Goal: Task Accomplishment & Management: Use online tool/utility

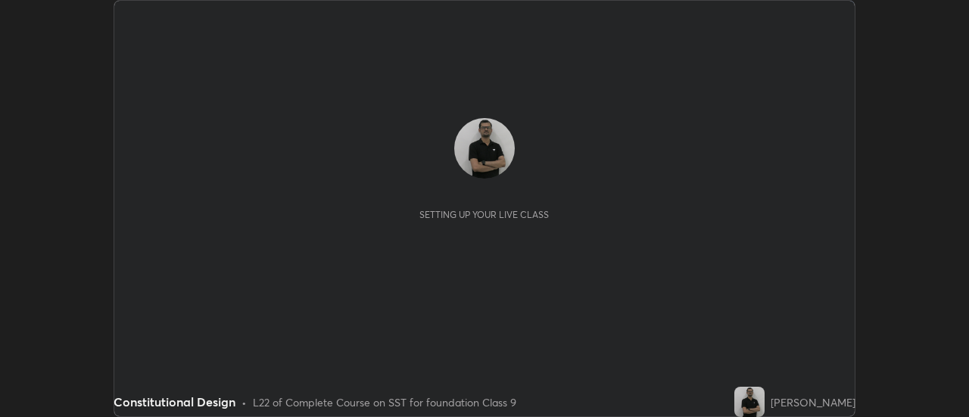
scroll to position [417, 968]
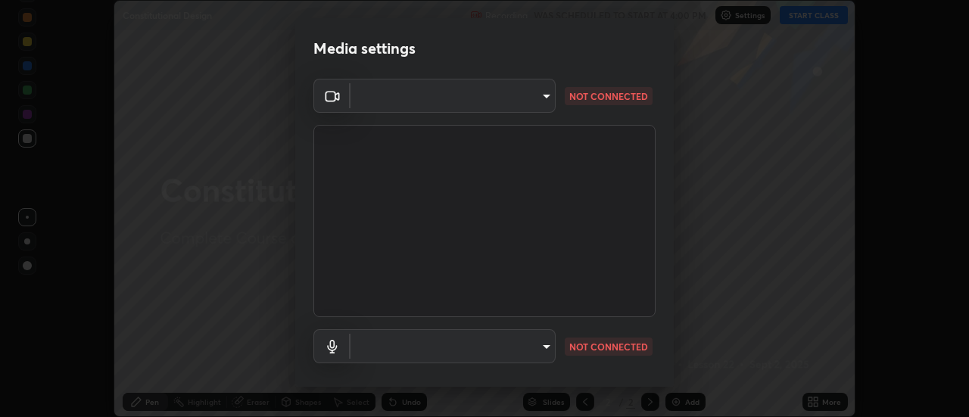
type input "1769541d7db8b910b2b6aaf592df5ff8660c63acaad49df9064175df0c6f581f"
type input "communications"
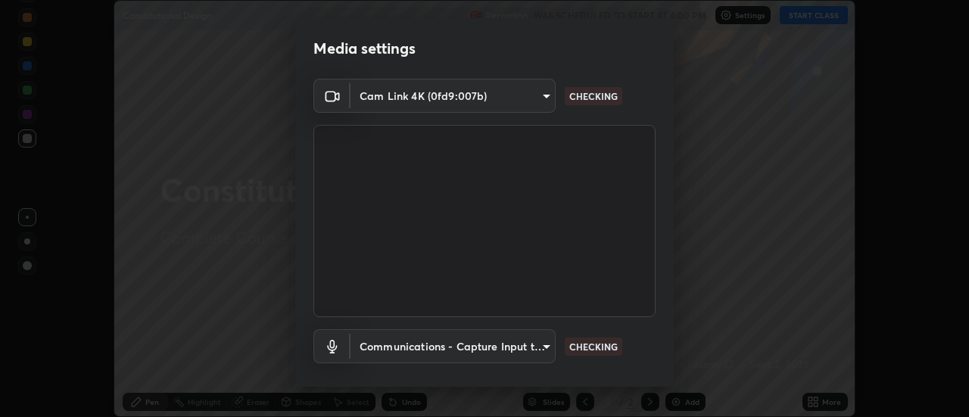
scroll to position [79, 0]
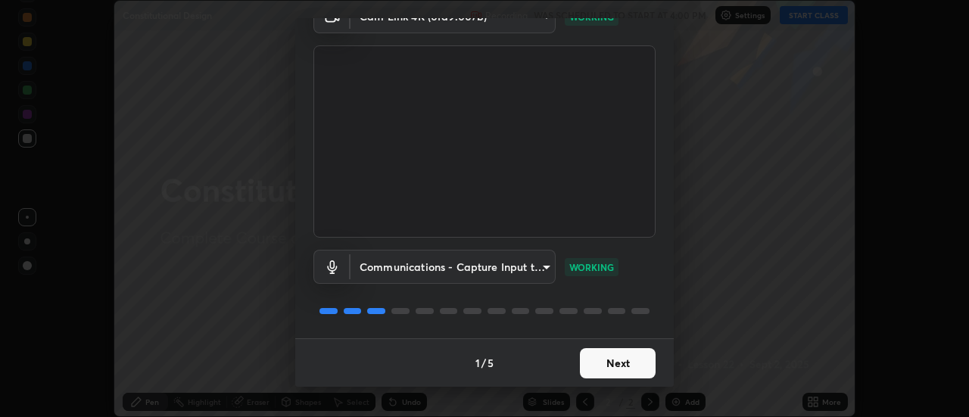
click at [615, 369] on button "Next" at bounding box center [618, 363] width 76 height 30
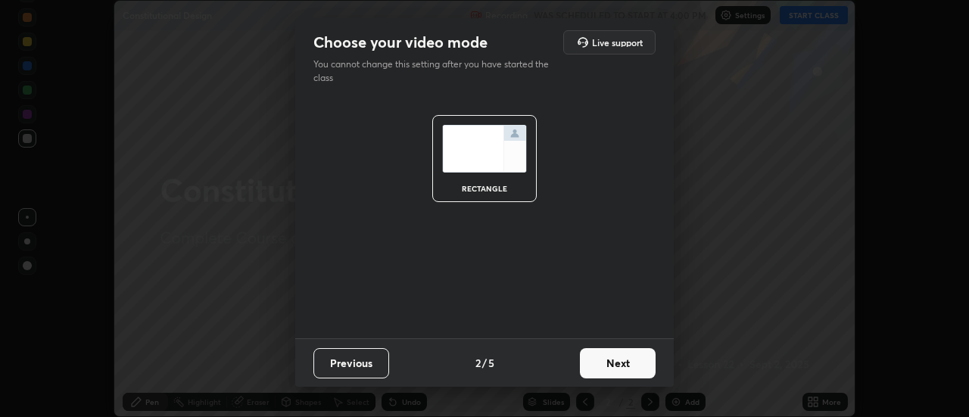
scroll to position [0, 0]
click at [625, 367] on button "Next" at bounding box center [618, 363] width 76 height 30
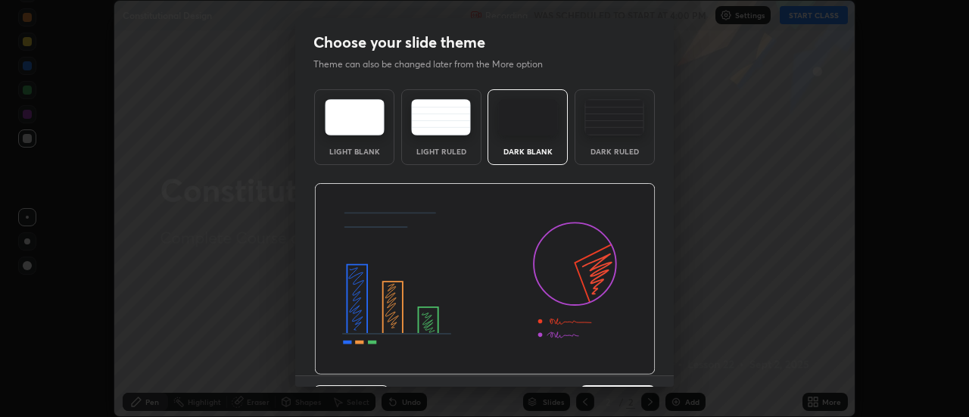
click at [616, 137] on div "Dark Ruled" at bounding box center [614, 127] width 80 height 76
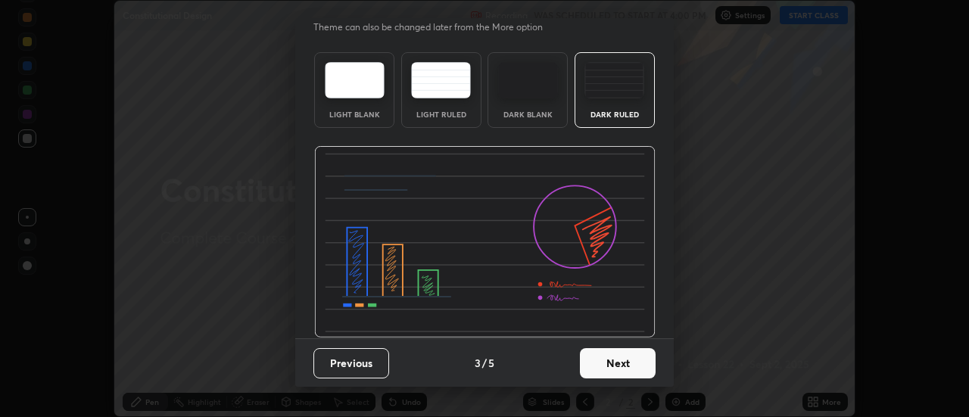
click at [609, 360] on button "Next" at bounding box center [618, 363] width 76 height 30
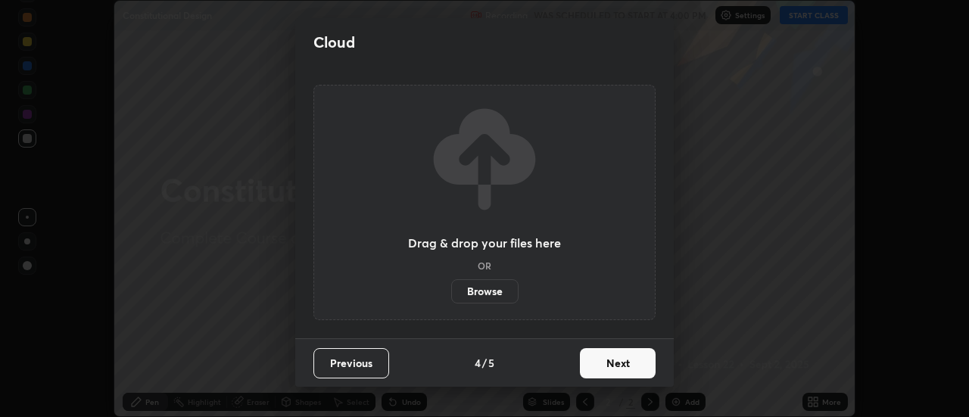
click at [622, 368] on button "Next" at bounding box center [618, 363] width 76 height 30
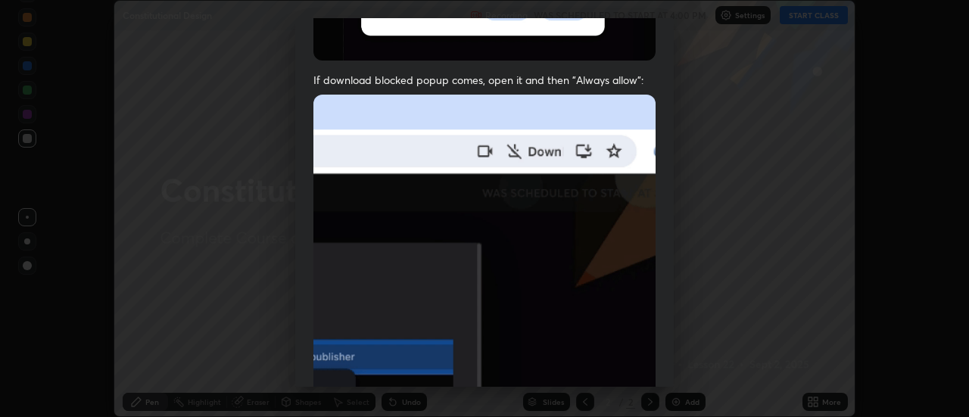
scroll to position [388, 0]
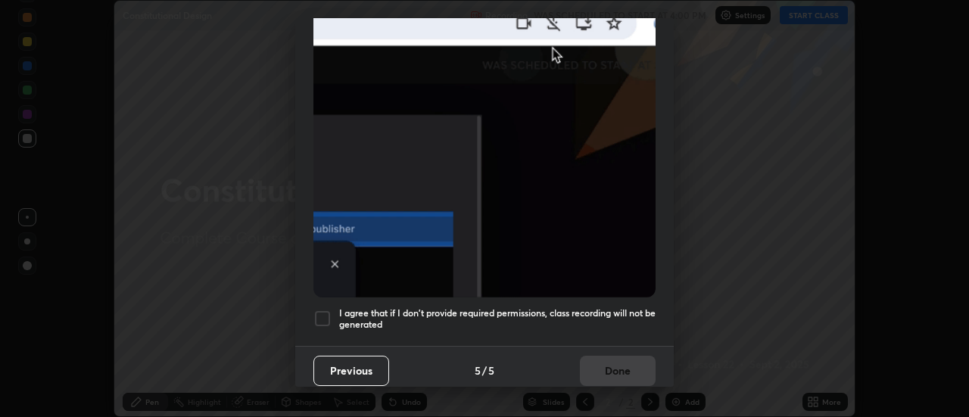
click at [328, 310] on div at bounding box center [322, 319] width 18 height 18
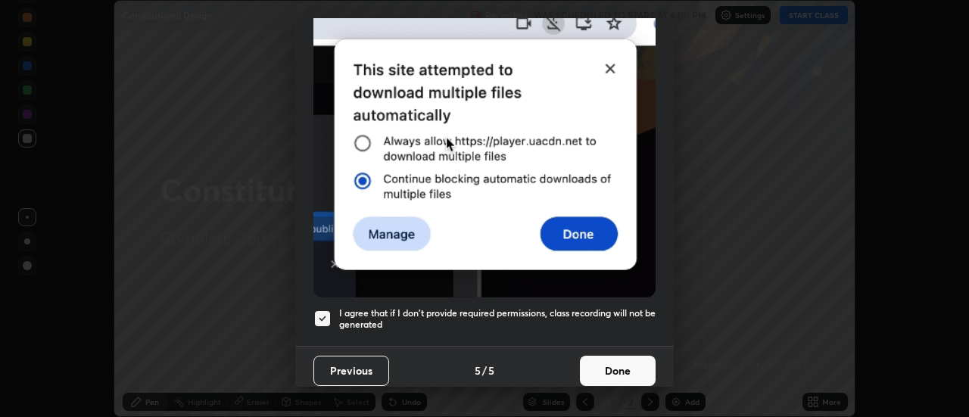
click at [592, 363] on button "Done" at bounding box center [618, 371] width 76 height 30
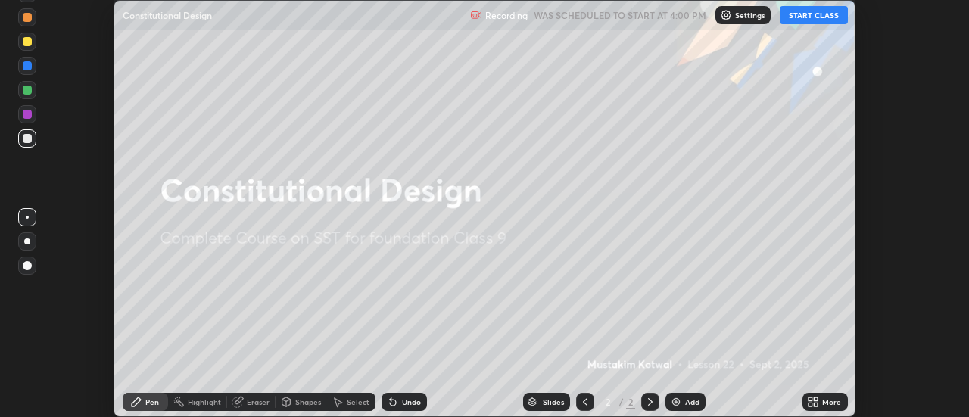
click at [815, 13] on button "START CLASS" at bounding box center [814, 15] width 68 height 18
click at [823, 400] on div "More" at bounding box center [831, 402] width 19 height 8
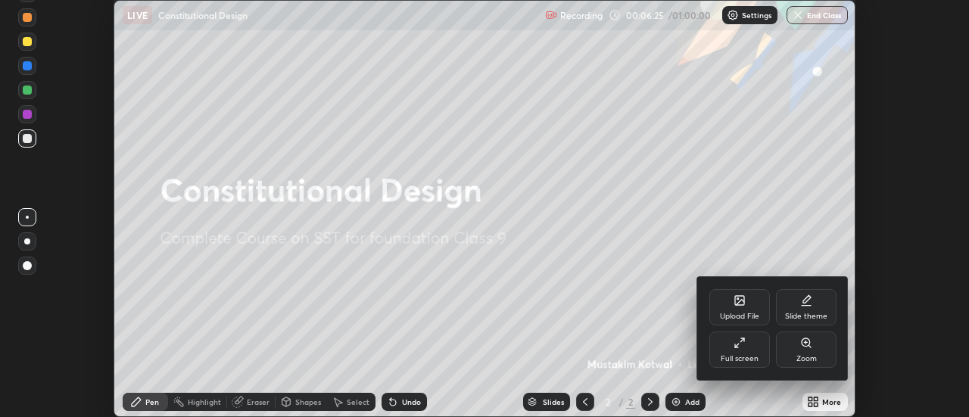
click at [741, 304] on icon at bounding box center [739, 300] width 9 height 9
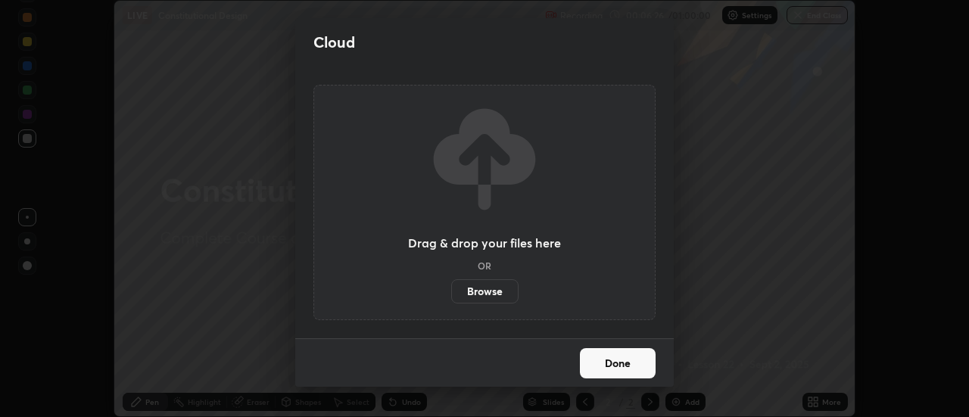
click at [496, 291] on label "Browse" at bounding box center [484, 291] width 67 height 24
click at [451, 291] on input "Browse" at bounding box center [451, 291] width 0 height 24
click at [504, 291] on label "Browse" at bounding box center [484, 291] width 67 height 24
click at [451, 291] on input "Browse" at bounding box center [451, 291] width 0 height 24
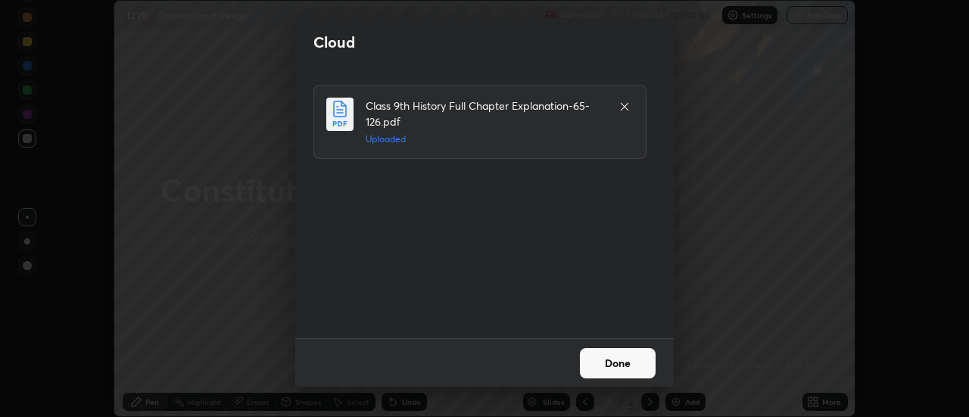
click at [615, 360] on button "Done" at bounding box center [618, 363] width 76 height 30
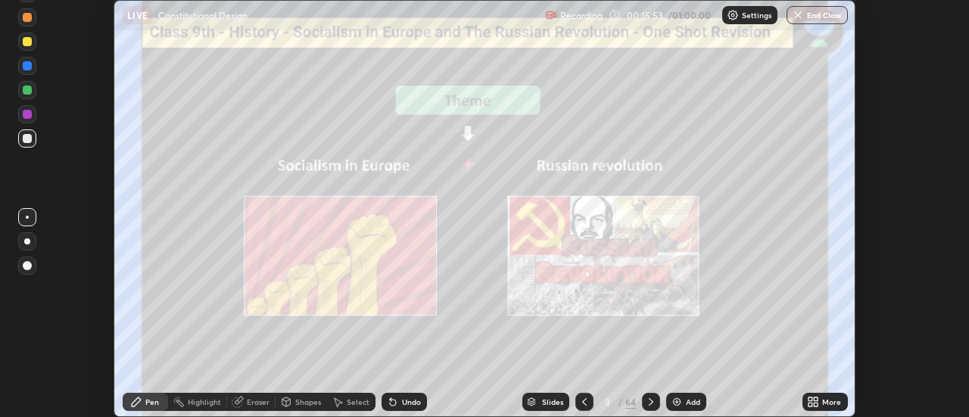
click at [649, 401] on icon at bounding box center [651, 402] width 12 height 12
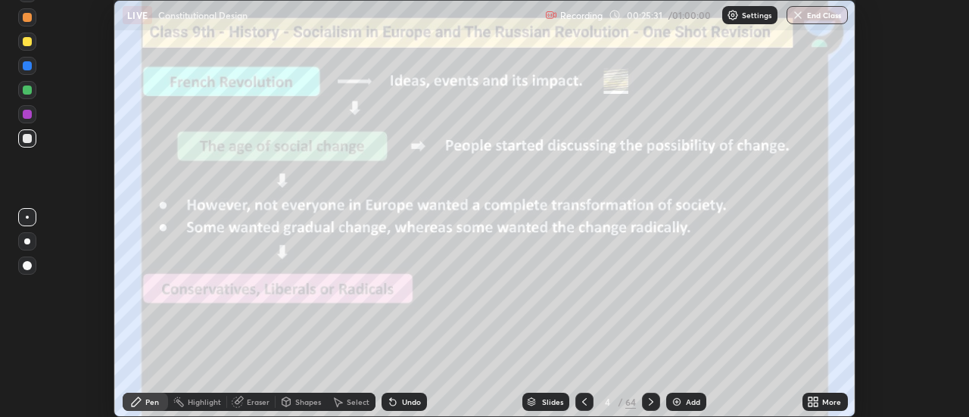
click at [651, 403] on icon at bounding box center [651, 402] width 12 height 12
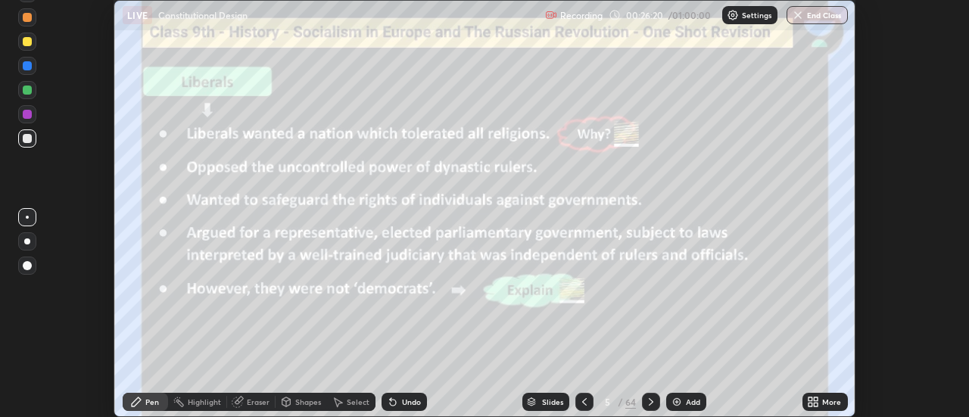
click at [646, 396] on icon at bounding box center [651, 402] width 12 height 12
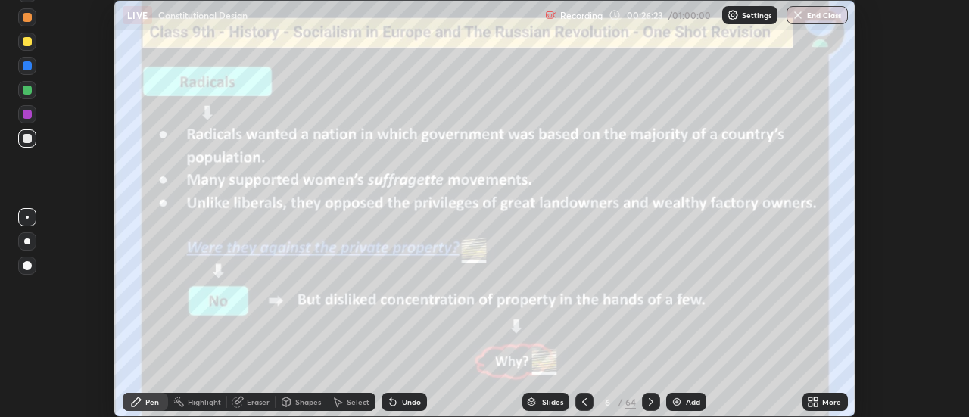
click at [587, 397] on icon at bounding box center [584, 402] width 12 height 12
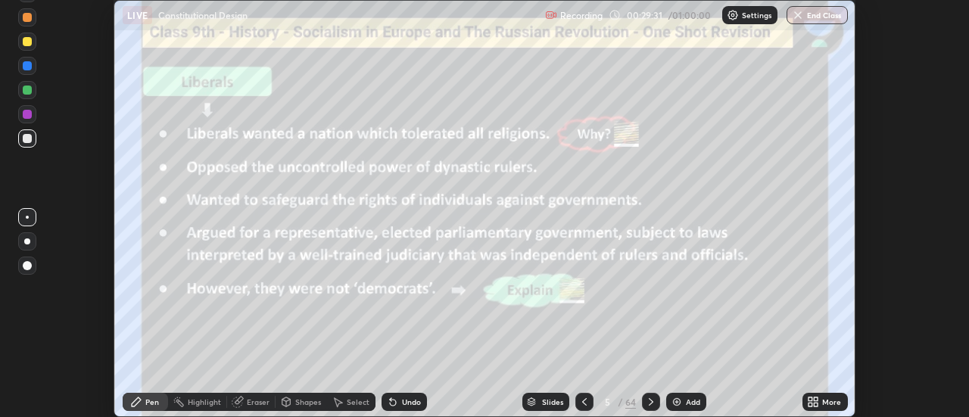
click at [650, 402] on icon at bounding box center [651, 402] width 12 height 12
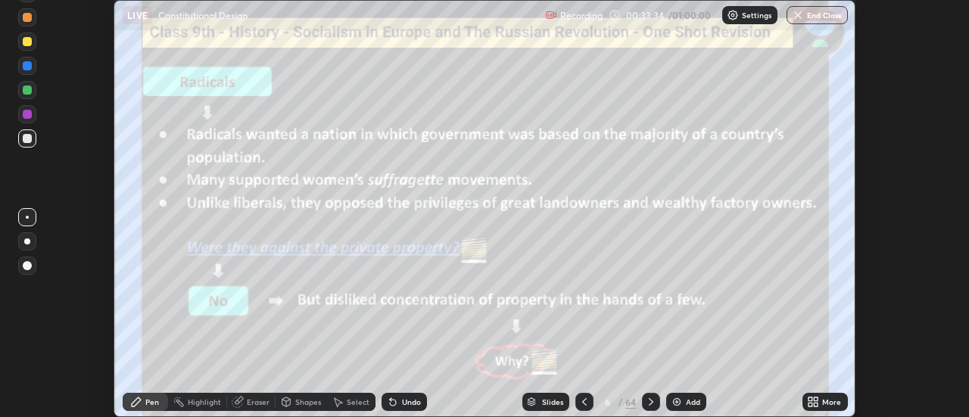
click at [650, 402] on icon at bounding box center [651, 402] width 12 height 12
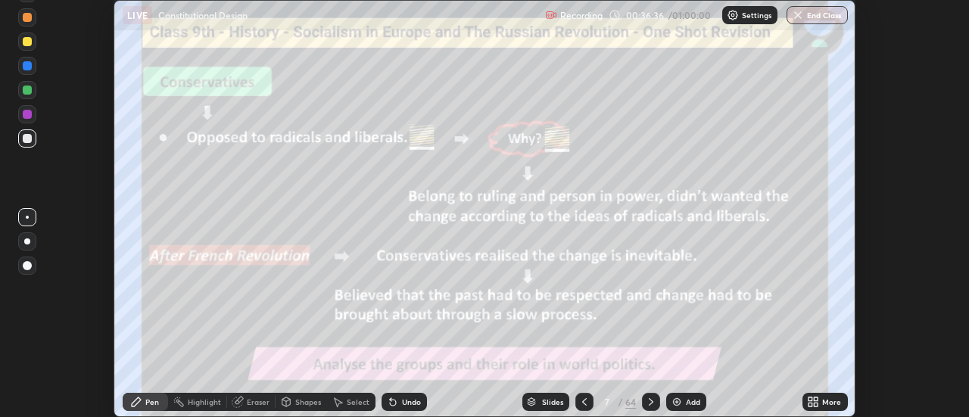
click at [652, 399] on icon at bounding box center [651, 402] width 12 height 12
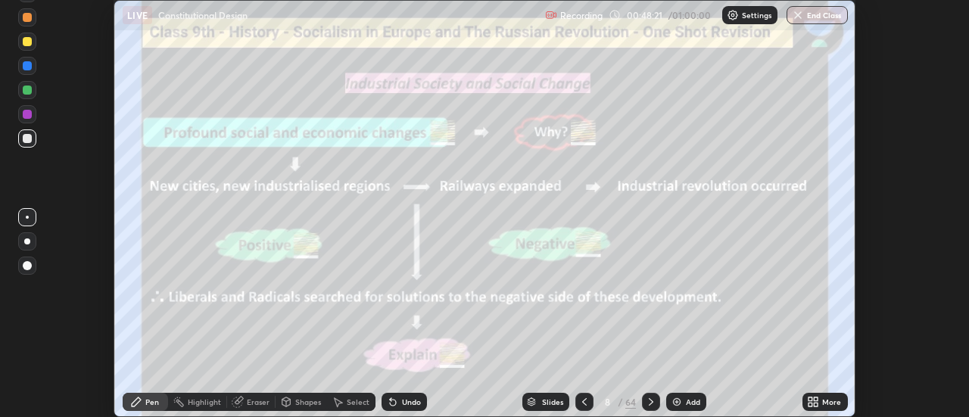
click at [655, 394] on div at bounding box center [651, 402] width 18 height 18
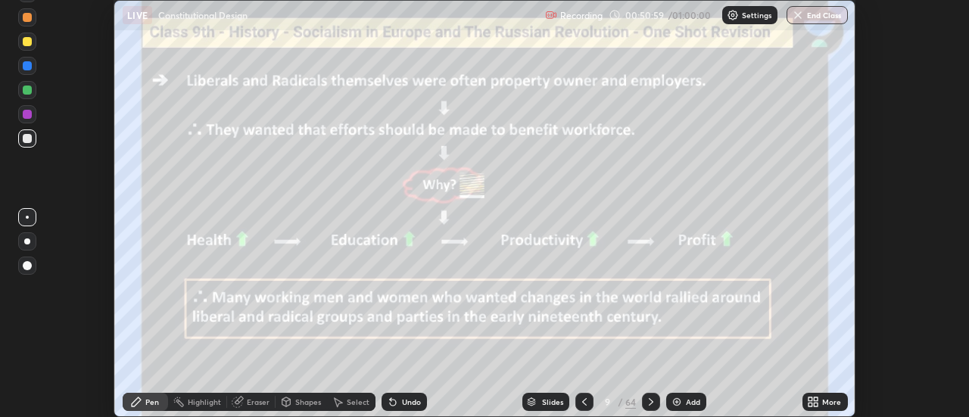
click at [650, 401] on icon at bounding box center [651, 402] width 12 height 12
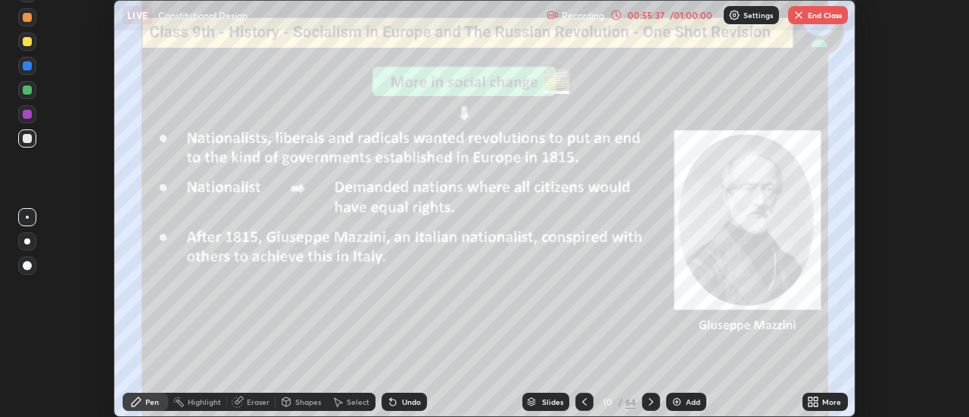
click at [657, 402] on div at bounding box center [651, 402] width 18 height 18
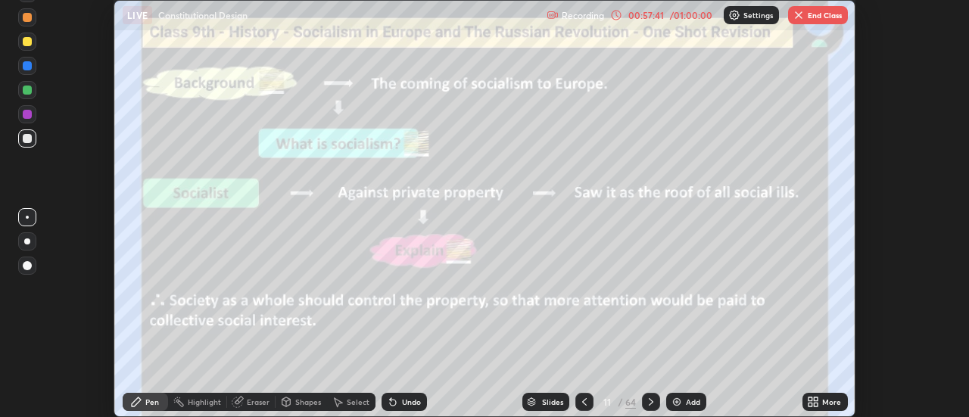
click at [650, 402] on icon at bounding box center [651, 402] width 12 height 12
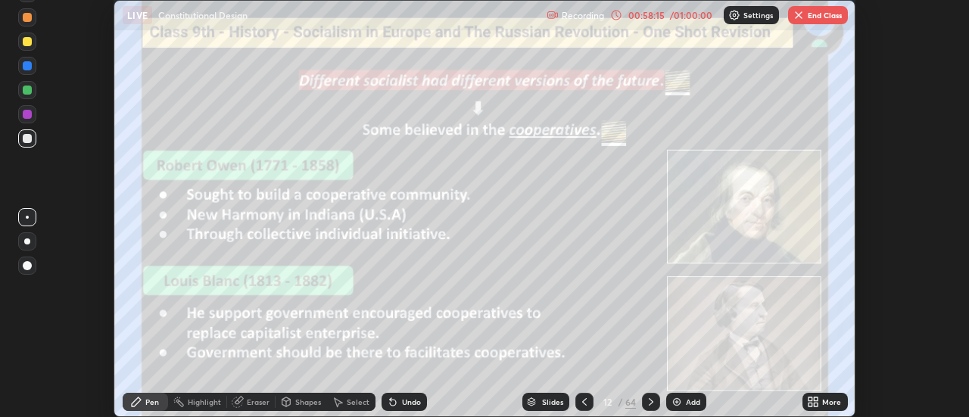
click at [808, 16] on button "End Class" at bounding box center [818, 15] width 60 height 18
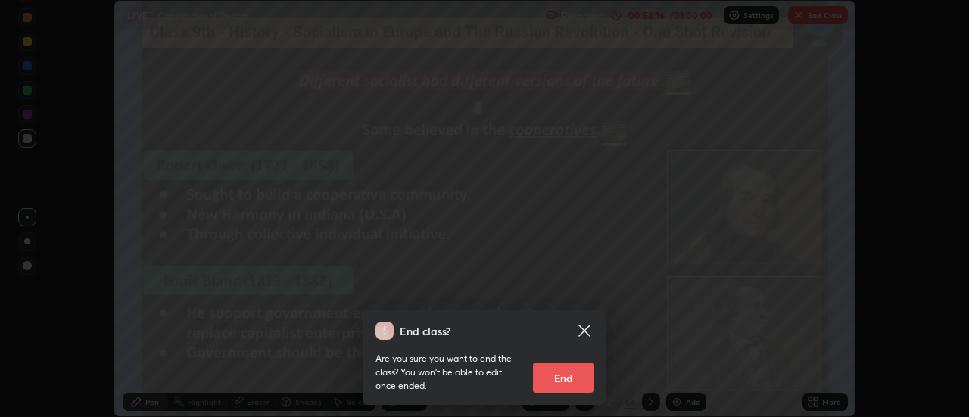
click at [571, 380] on button "End" at bounding box center [563, 378] width 61 height 30
